Goal: Task Accomplishment & Management: Use online tool/utility

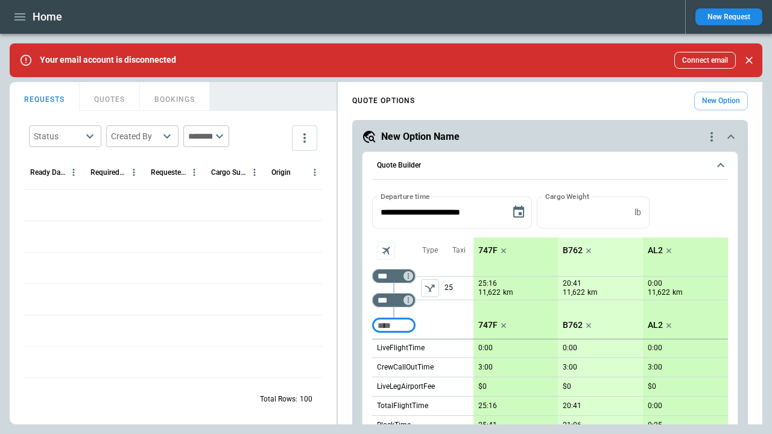
click at [712, 137] on icon "quote-option-actions" at bounding box center [712, 137] width 2 height 10
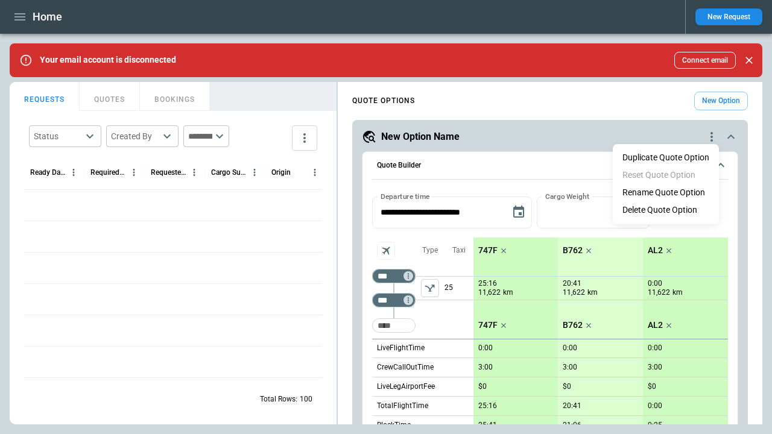
click at [666, 211] on li "Delete Quote Option" at bounding box center [666, 210] width 106 height 17
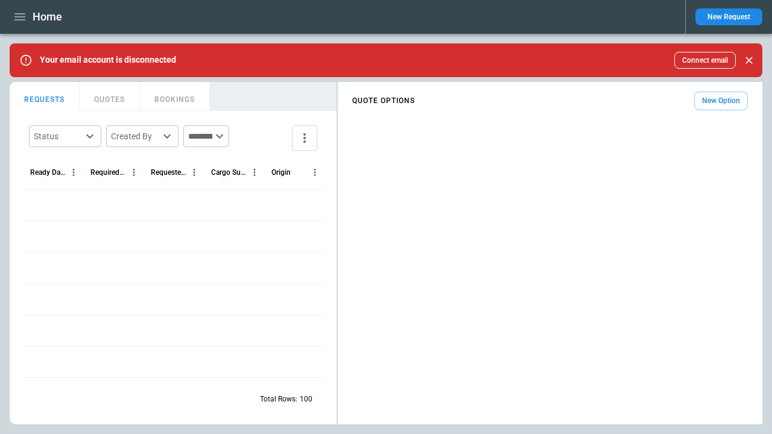
click at [721, 101] on button "New Option" at bounding box center [721, 101] width 54 height 19
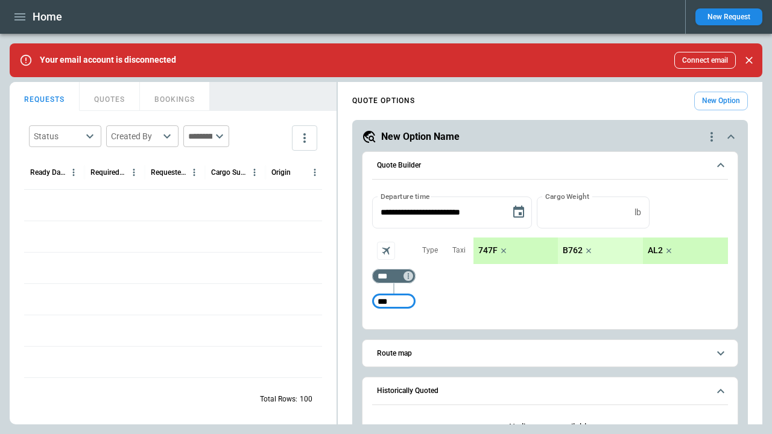
type input "***"
click at [712, 137] on icon "quote-option-actions" at bounding box center [712, 137] width 2 height 10
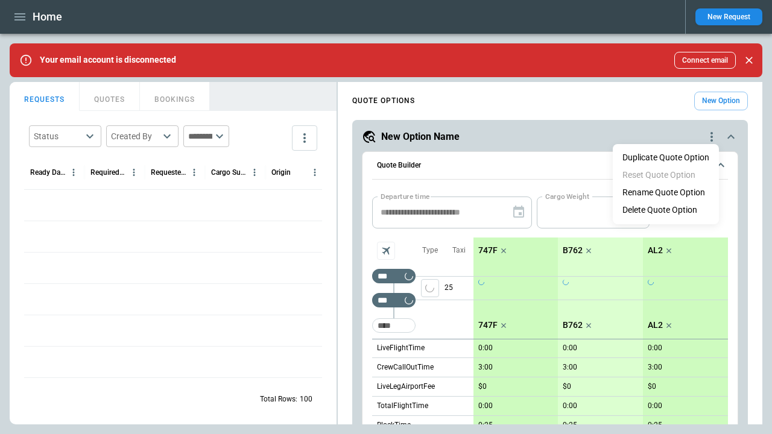
click at [666, 157] on button "Duplicate Quote Option" at bounding box center [666, 157] width 106 height 17
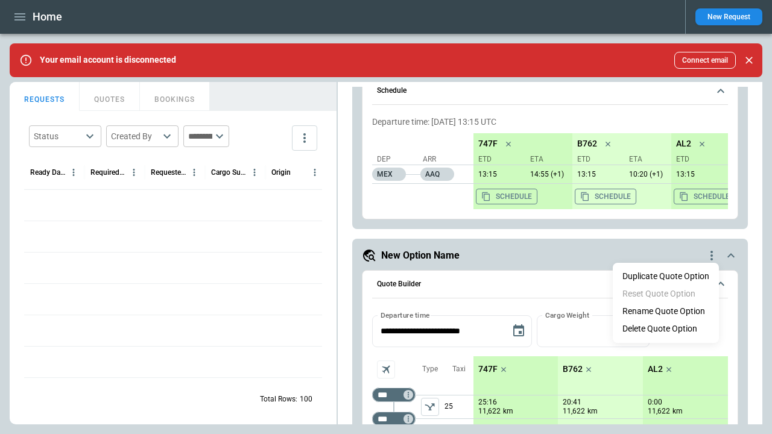
click at [666, 276] on button "Duplicate Quote Option" at bounding box center [666, 276] width 106 height 17
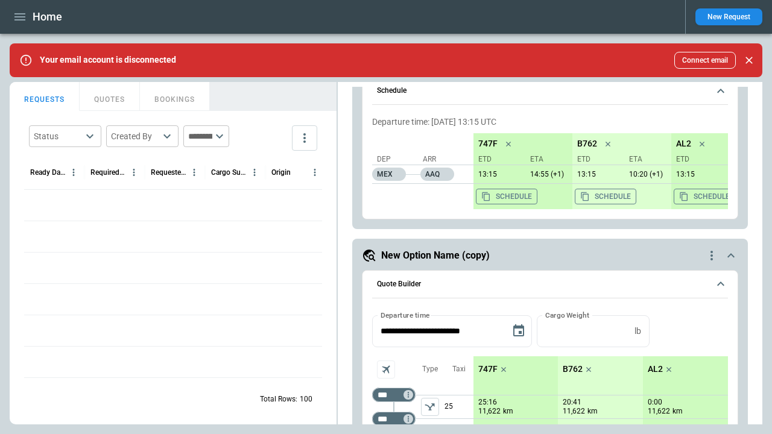
scroll to position [21, 0]
